Goal: Task Accomplishment & Management: Manage account settings

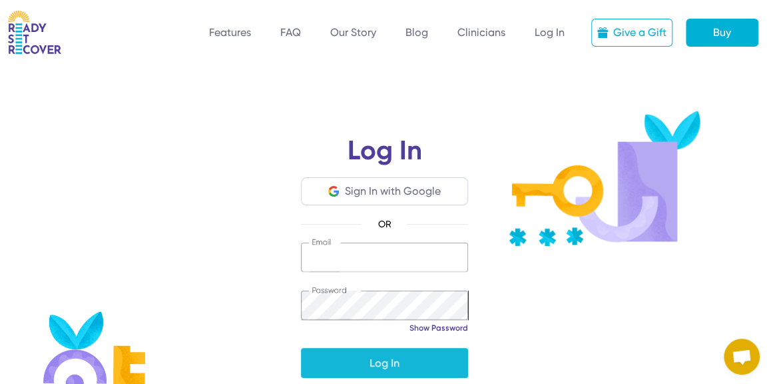
type input "**********"
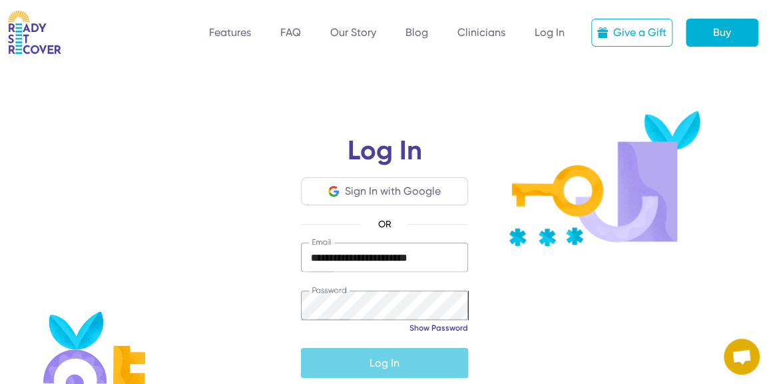
click at [376, 364] on span "submit" at bounding box center [384, 362] width 167 height 32
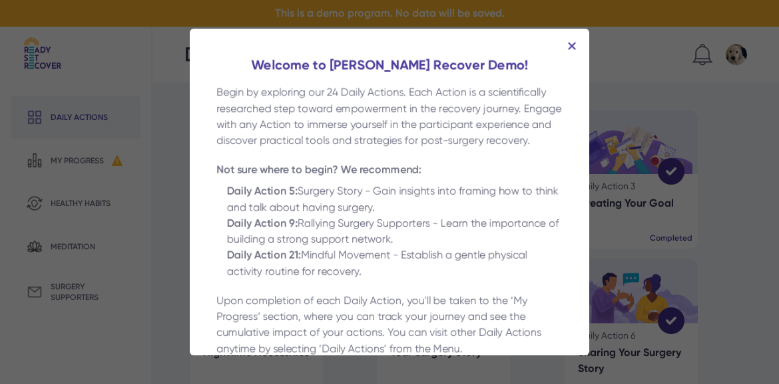
click at [570, 45] on img at bounding box center [572, 46] width 8 height 8
